Goal: Register for event/course

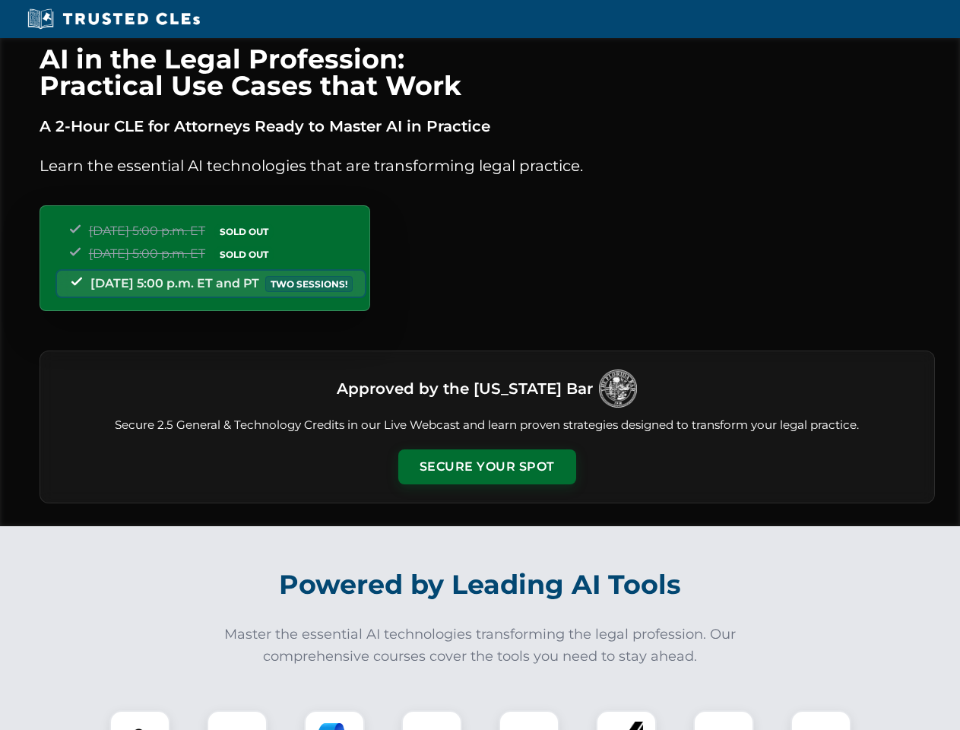
click at [487, 467] on button "Secure Your Spot" at bounding box center [487, 466] width 178 height 35
click at [140, 720] on img at bounding box center [140, 740] width 44 height 44
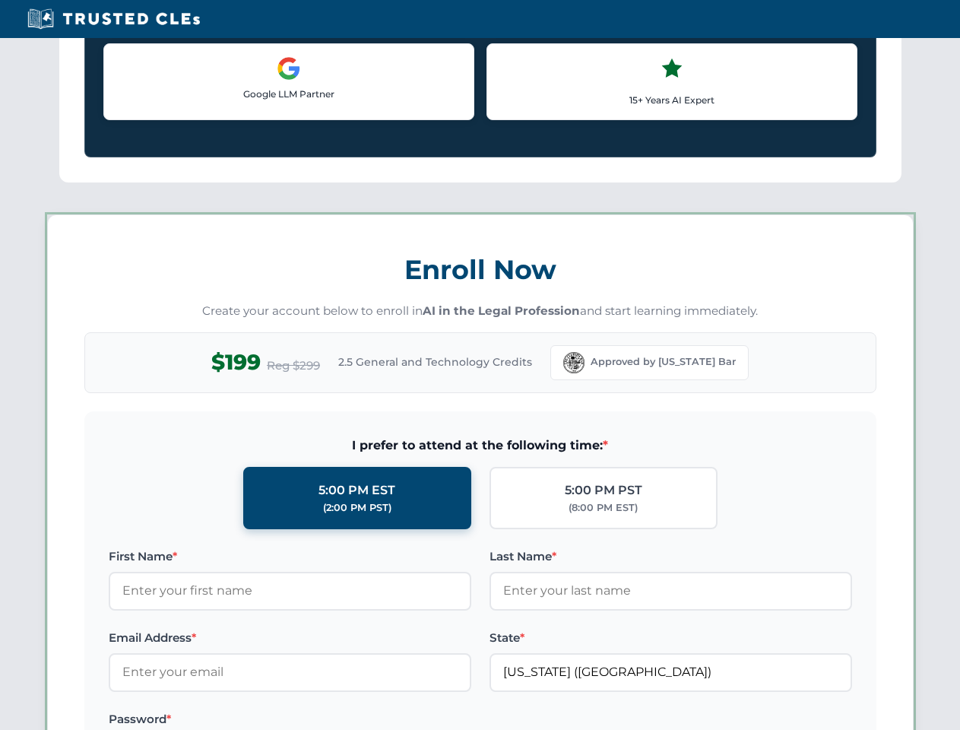
click at [335, 720] on label "Password *" at bounding box center [290, 719] width 363 height 18
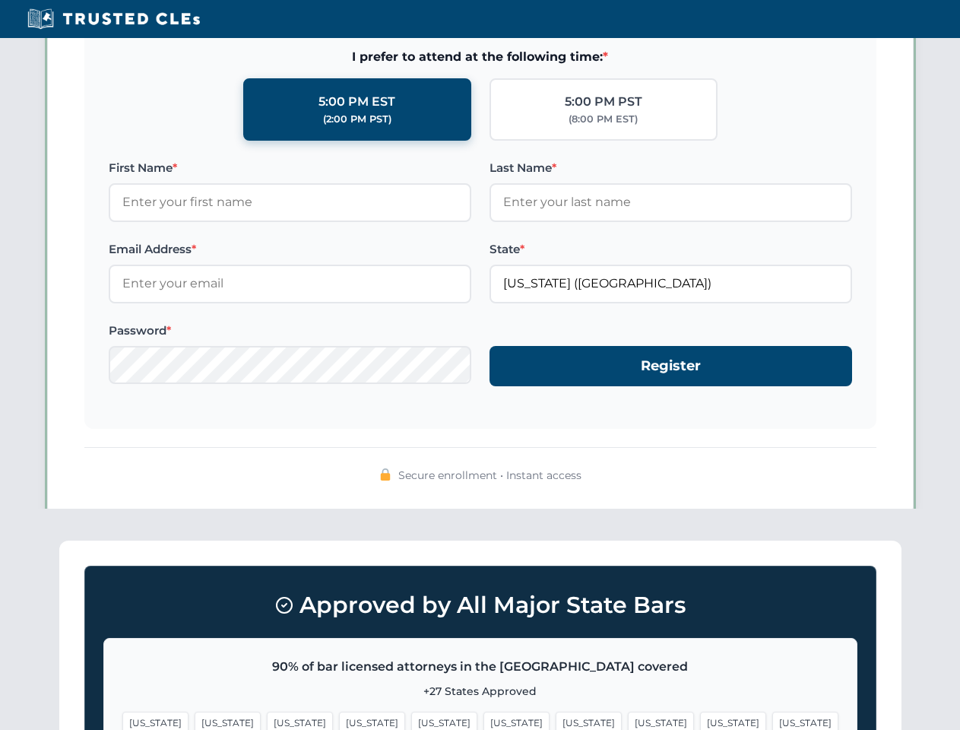
click at [700, 720] on span "[US_STATE]" at bounding box center [733, 723] width 66 height 22
